Goal: Browse casually: Explore the website without a specific task or goal

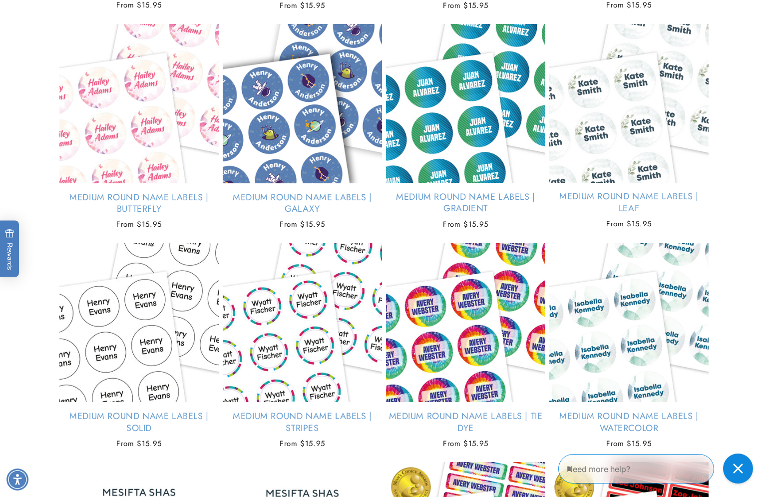
scroll to position [2123, 0]
